Goal: Use online tool/utility: Utilize a website feature to perform a specific function

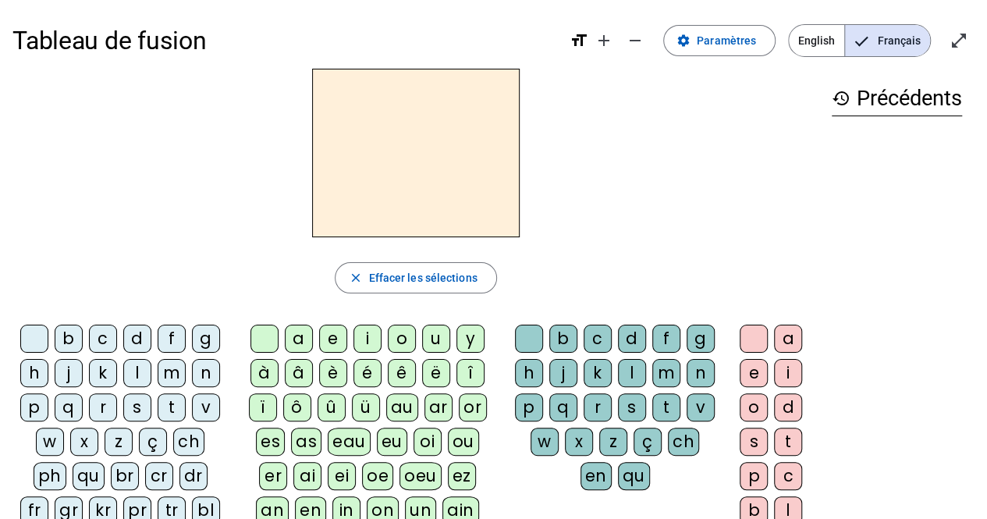
click at [134, 403] on div "s" at bounding box center [137, 407] width 28 height 28
click at [435, 341] on div "u" at bounding box center [436, 339] width 28 height 28
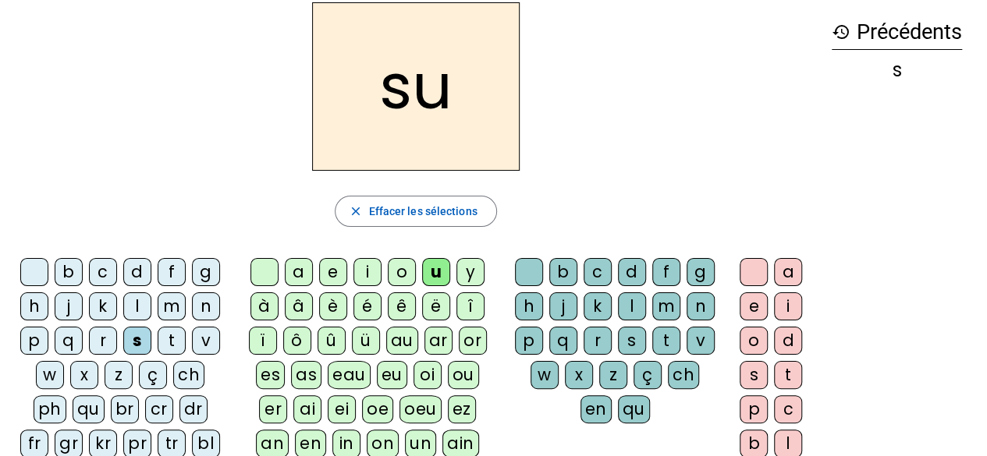
scroll to position [66, 0]
click at [371, 271] on div "i" at bounding box center [367, 273] width 28 height 28
click at [337, 274] on div "e" at bounding box center [333, 273] width 28 height 28
click at [308, 265] on div "a" at bounding box center [299, 273] width 28 height 28
click at [198, 339] on div "v" at bounding box center [206, 342] width 28 height 28
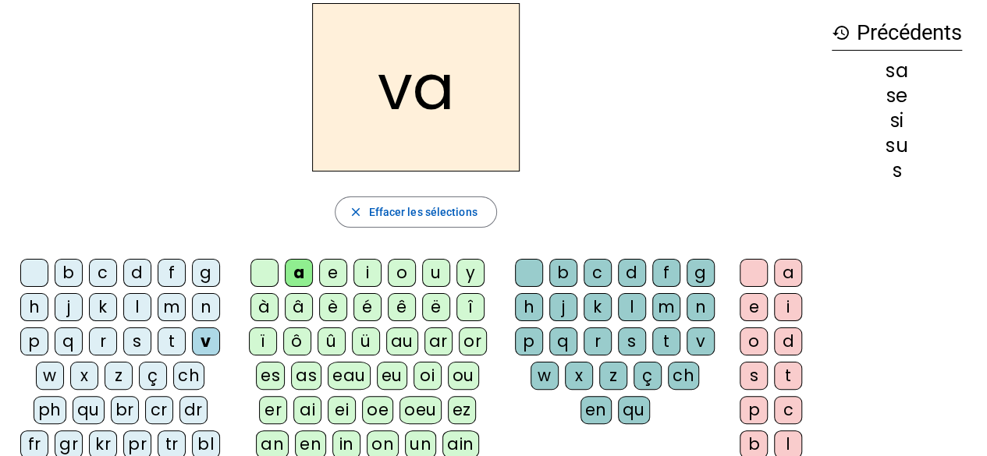
click at [630, 339] on div "s" at bounding box center [632, 342] width 28 height 28
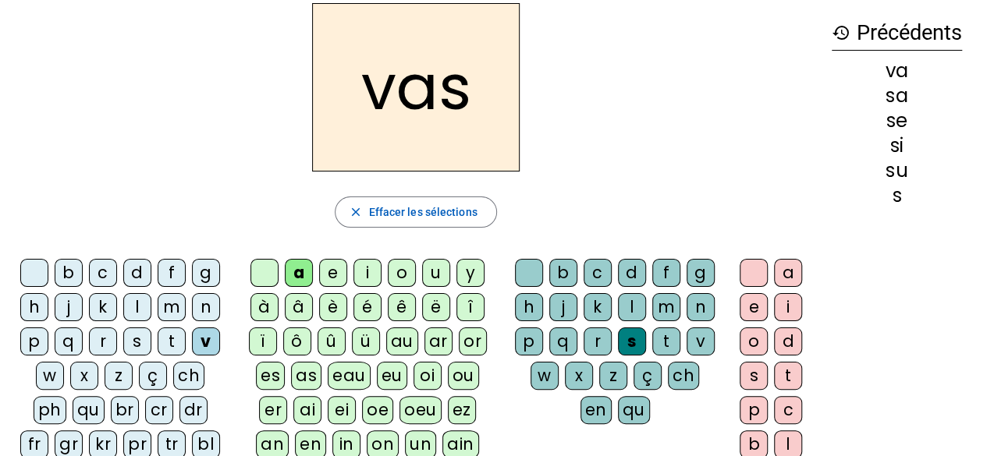
click at [743, 304] on div "e" at bounding box center [754, 307] width 28 height 28
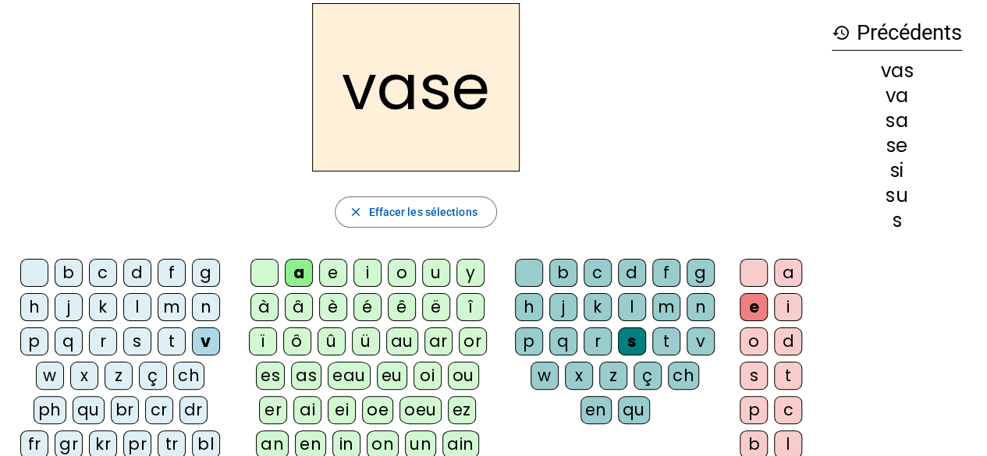
click at [91, 275] on div "c" at bounding box center [103, 273] width 28 height 28
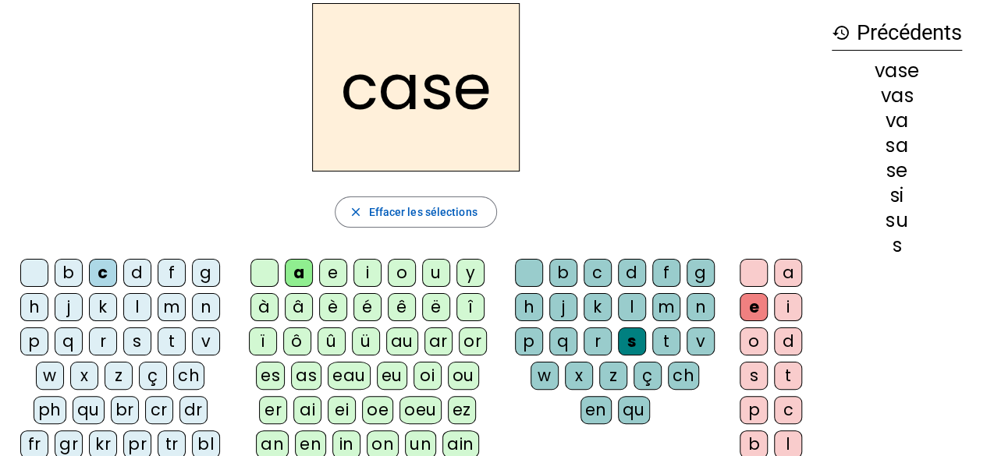
click at [69, 304] on div "j" at bounding box center [69, 307] width 28 height 28
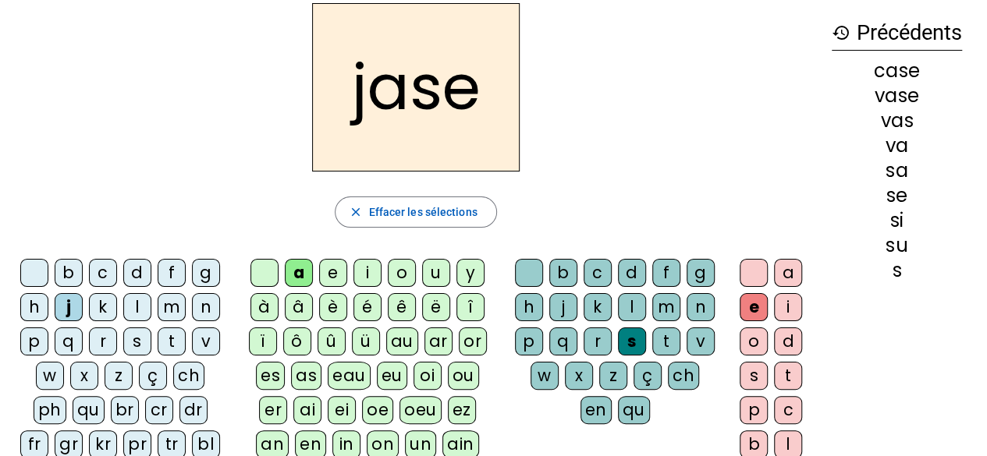
click at [62, 271] on div "b" at bounding box center [69, 273] width 28 height 28
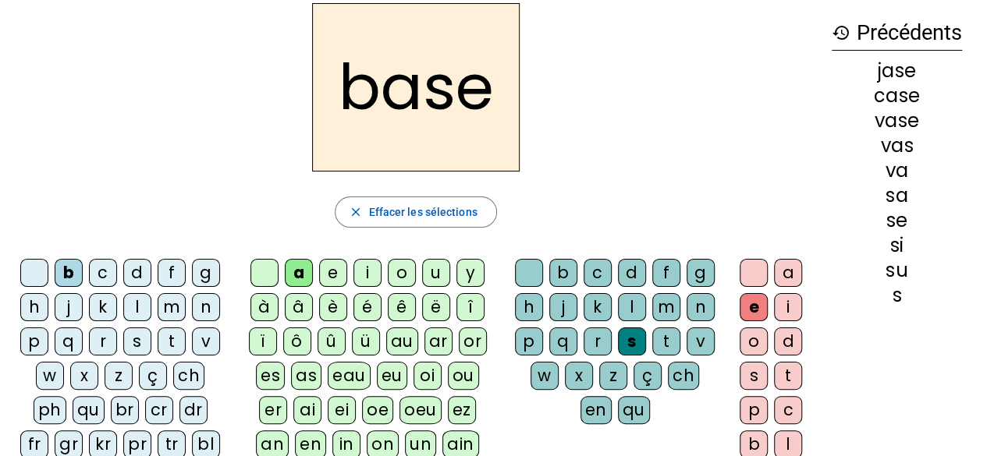
click at [366, 269] on div "i" at bounding box center [367, 273] width 28 height 28
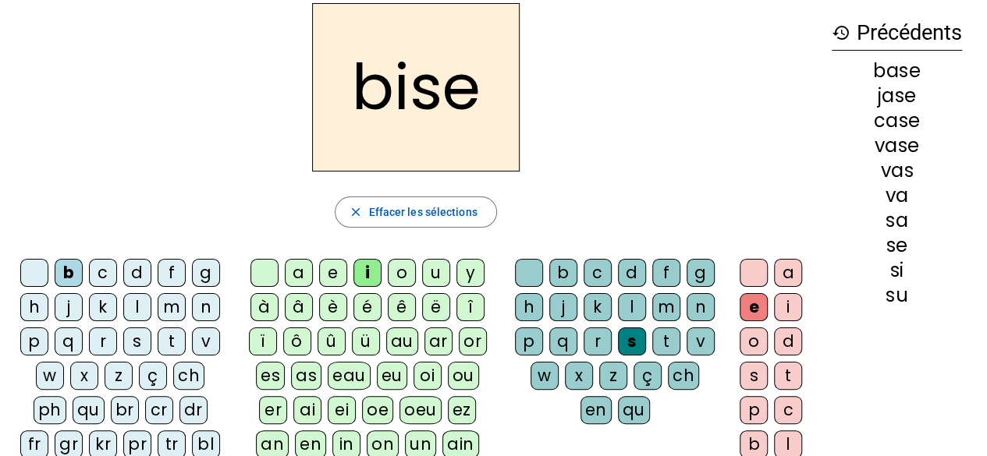
click at [167, 308] on div "m" at bounding box center [172, 307] width 28 height 28
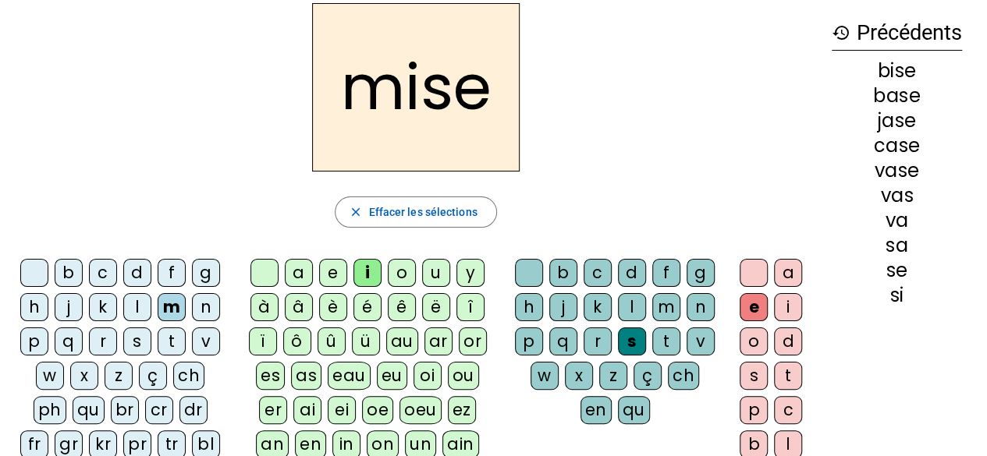
click at [134, 302] on div "l" at bounding box center [137, 307] width 28 height 28
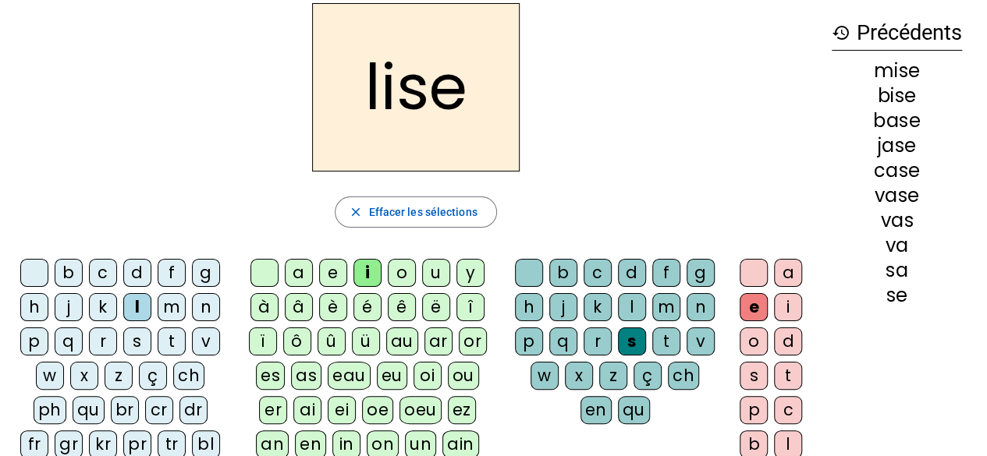
click at [207, 334] on div "v" at bounding box center [206, 342] width 28 height 28
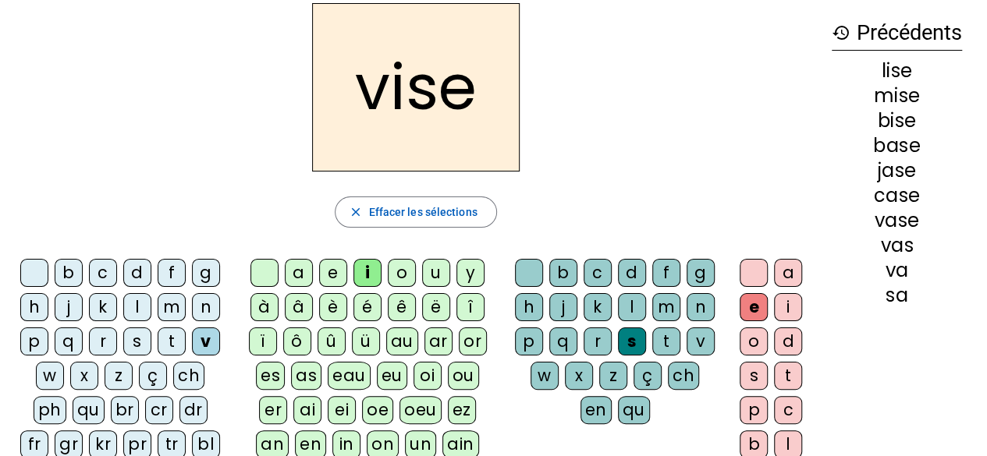
click at [637, 268] on div "d" at bounding box center [632, 273] width 28 height 28
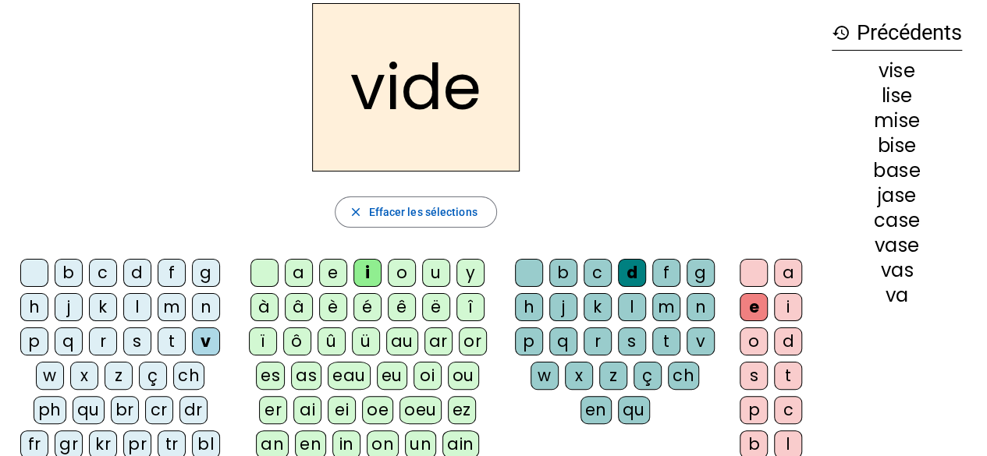
click at [96, 345] on div "r" at bounding box center [103, 342] width 28 height 28
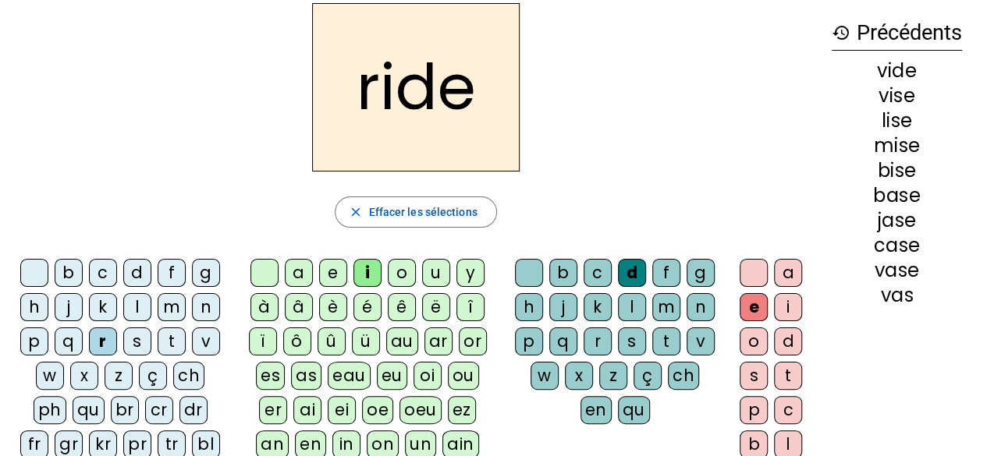
click at [426, 269] on div "u" at bounding box center [436, 273] width 28 height 28
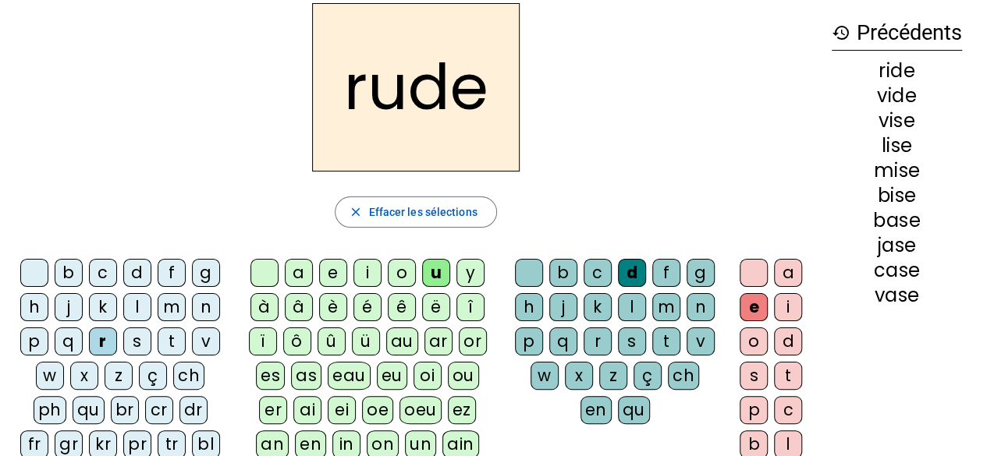
click at [304, 271] on div "a" at bounding box center [299, 273] width 28 height 28
